Goal: Task Accomplishment & Management: Manage account settings

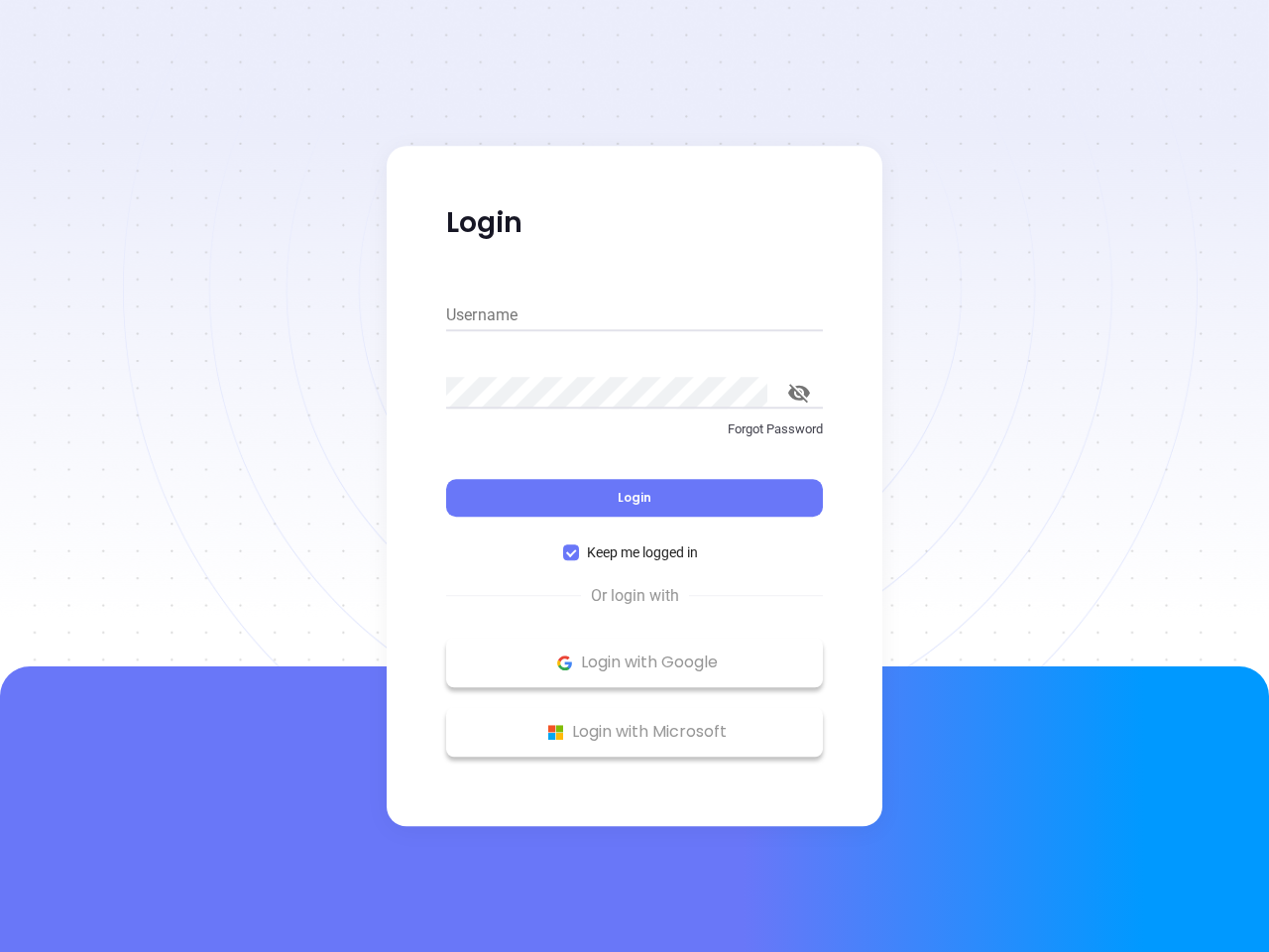
click at [634, 476] on div "Login" at bounding box center [634, 486] width 377 height 62
click at [634, 316] on input "Username" at bounding box center [634, 316] width 377 height 32
click at [799, 392] on icon "toggle password visibility" at bounding box center [799, 392] width 22 height 19
click at [634, 498] on span "Login" at bounding box center [634, 497] width 34 height 17
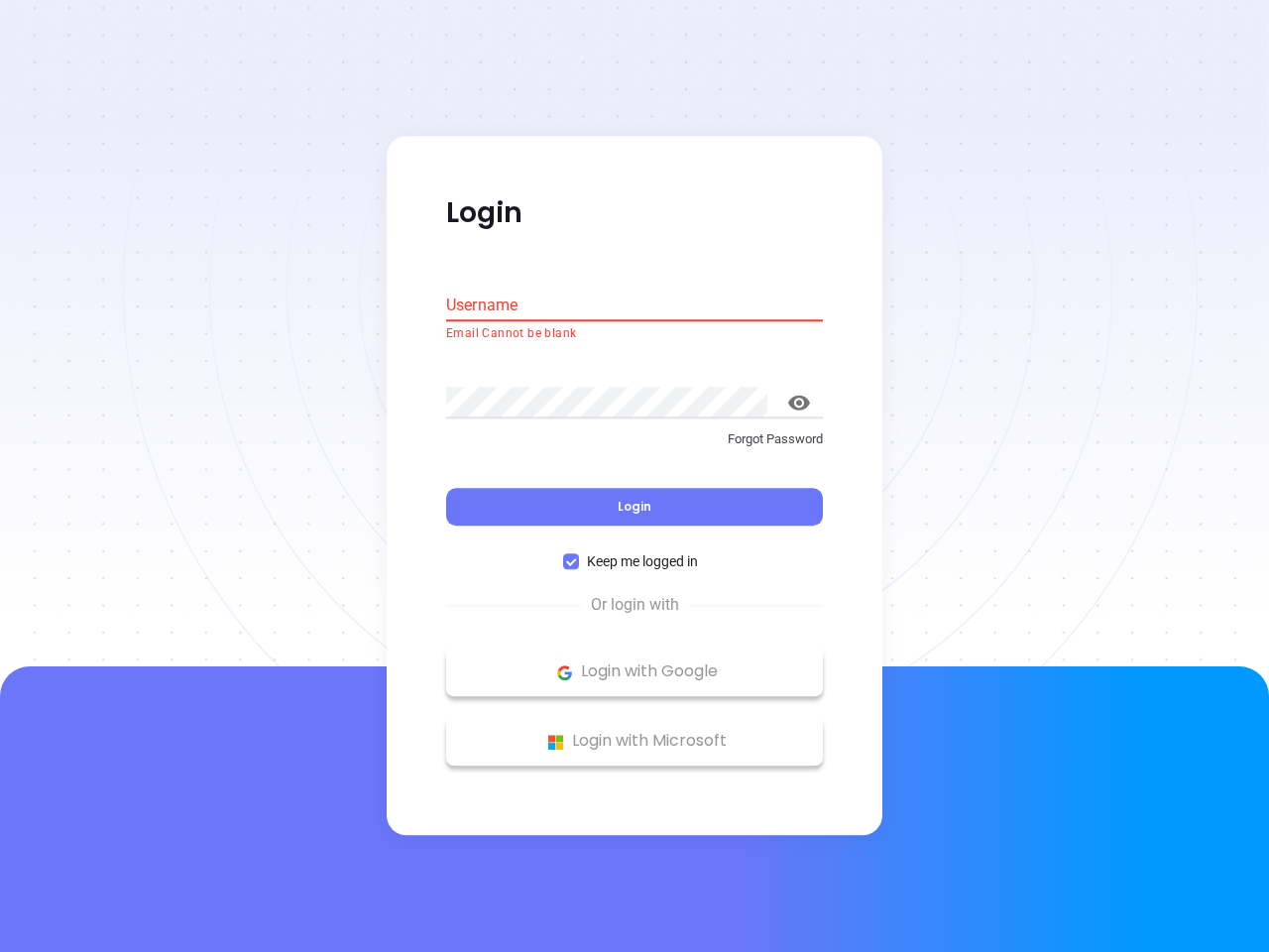
click at [634, 552] on span "Keep me logged in" at bounding box center [641, 562] width 127 height 22
click at [579, 554] on input "Keep me logged in" at bounding box center [571, 562] width 16 height 16
checkbox input "false"
click at [634, 662] on p "Login with Google" at bounding box center [634, 672] width 357 height 30
click at [634, 732] on p "Login with Microsoft" at bounding box center [634, 742] width 357 height 30
